Goal: Information Seeking & Learning: Learn about a topic

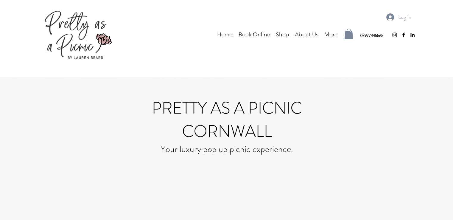
click at [304, 32] on p "About Us" at bounding box center [306, 34] width 29 height 9
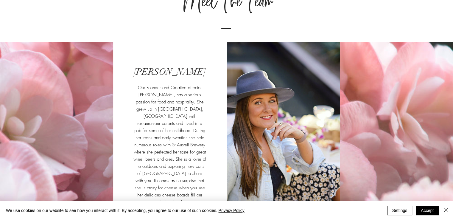
scroll to position [328, 0]
drag, startPoint x: 140, startPoint y: 69, endPoint x: 191, endPoint y: 69, distance: 50.9
click at [191, 69] on h2 "[PERSON_NAME]" at bounding box center [169, 71] width 73 height 13
click at [191, 69] on span "[PERSON_NAME]" at bounding box center [170, 72] width 72 height 11
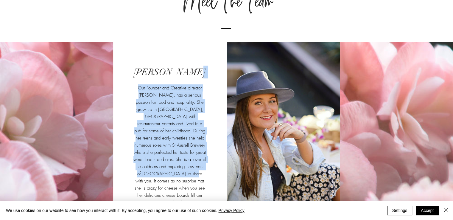
drag, startPoint x: 195, startPoint y: 69, endPoint x: 160, endPoint y: 175, distance: 112.2
click at [160, 175] on div "[PERSON_NAME] Our Founder and Creative director [PERSON_NAME], has a serious pa…" at bounding box center [169, 141] width 113 height 198
click at [160, 175] on span "Our Founder and Creative director [PERSON_NAME], has a serious passion for food…" at bounding box center [169, 145] width 73 height 120
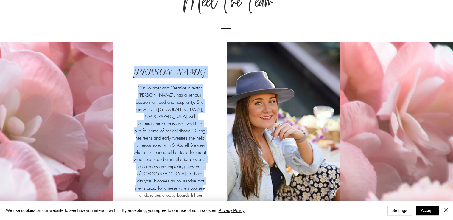
drag, startPoint x: 173, startPoint y: 184, endPoint x: 129, endPoint y: 87, distance: 106.3
click at [129, 87] on div "[PERSON_NAME] Our Founder and Creative director [PERSON_NAME], has a serious pa…" at bounding box center [169, 141] width 113 height 198
click at [129, 87] on div at bounding box center [169, 141] width 113 height 198
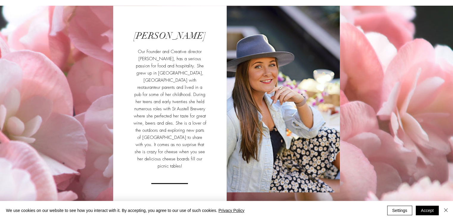
scroll to position [407, 0]
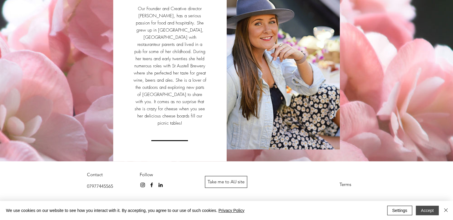
click at [426, 211] on button "Accept" at bounding box center [426, 210] width 23 height 10
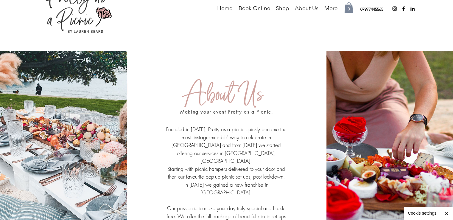
scroll to position [0, 0]
